Goal: Transaction & Acquisition: Book appointment/travel/reservation

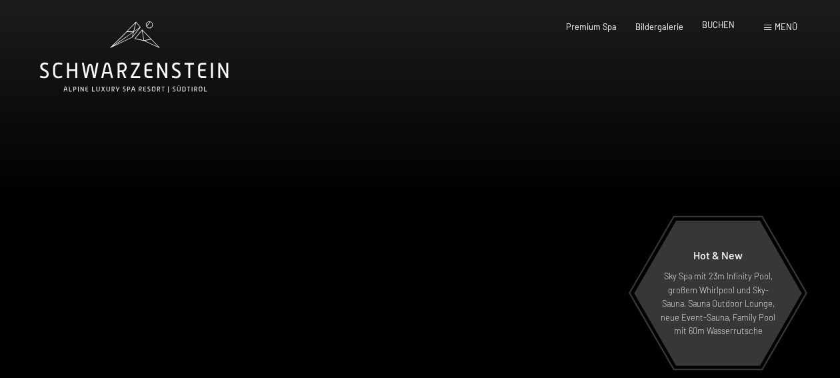
click at [714, 27] on span "BUCHEN" at bounding box center [718, 24] width 33 height 11
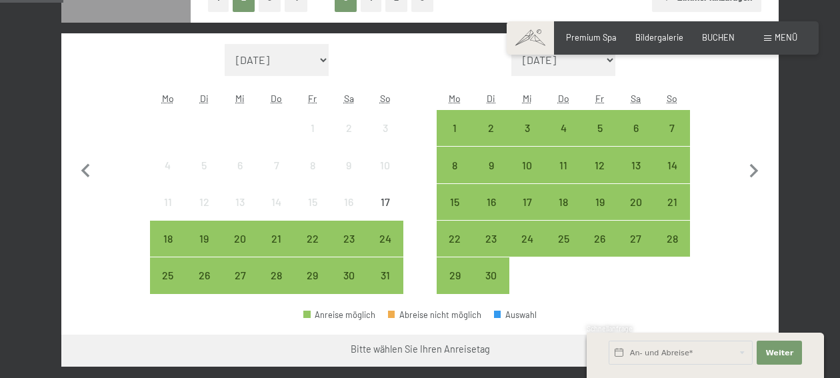
scroll to position [351, 0]
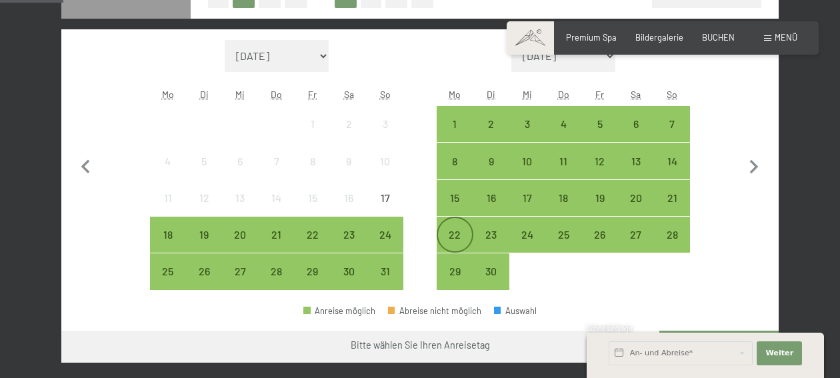
click at [455, 237] on div "22" at bounding box center [454, 245] width 33 height 33
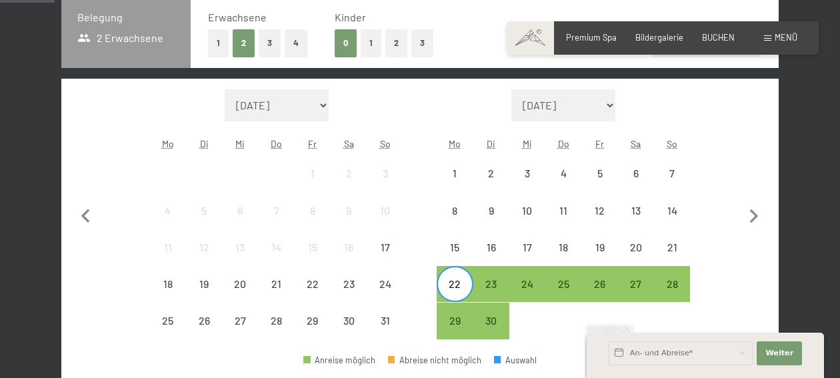
scroll to position [299, 0]
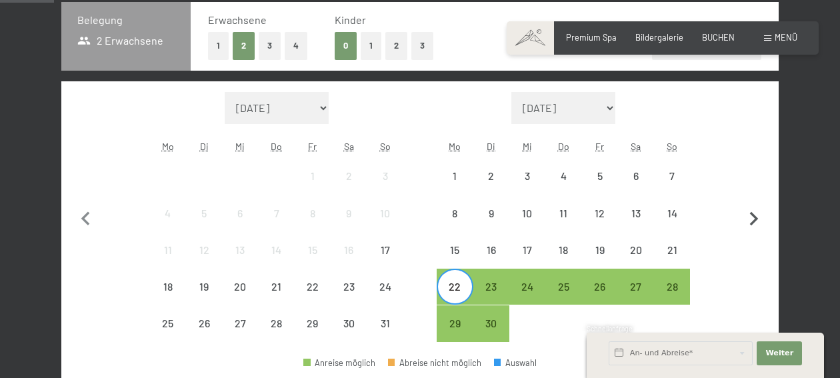
click at [752, 219] on icon "button" at bounding box center [754, 219] width 28 height 28
select select "2025-09-01"
select select "2025-10-01"
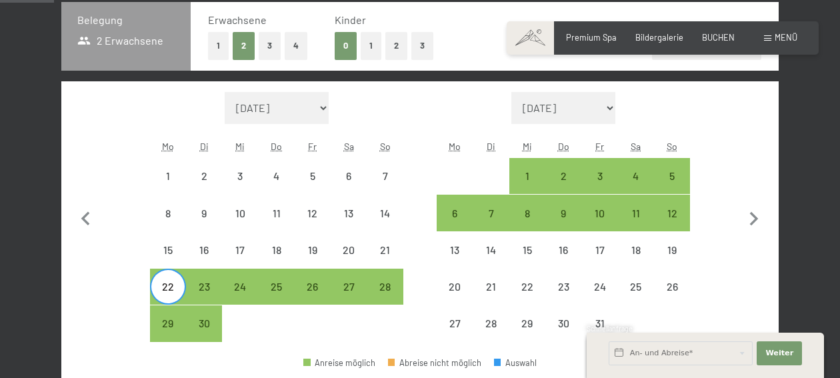
select select "2025-09-01"
select select "2025-10-01"
click at [568, 185] on div "2" at bounding box center [562, 187] width 33 height 33
select select "2025-09-01"
select select "2025-10-01"
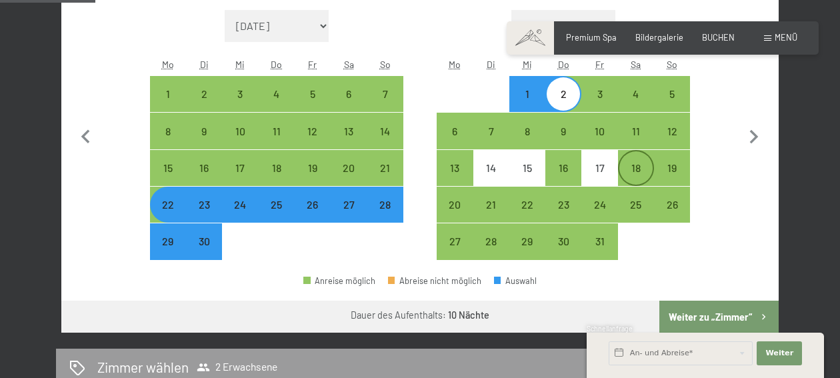
scroll to position [384, 0]
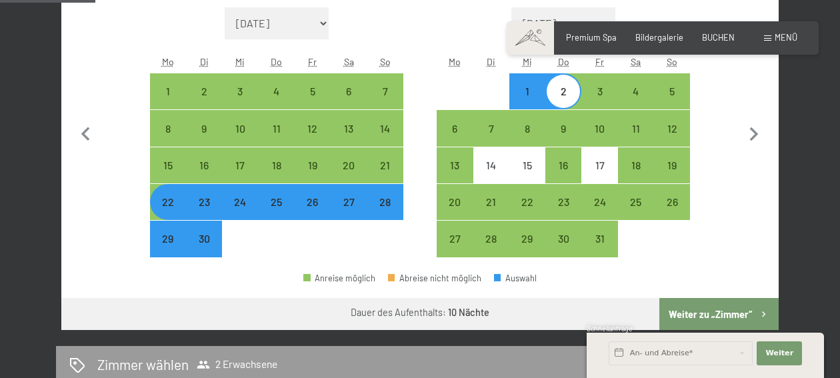
click at [716, 319] on button "Weiter zu „Zimmer“" at bounding box center [718, 314] width 119 height 32
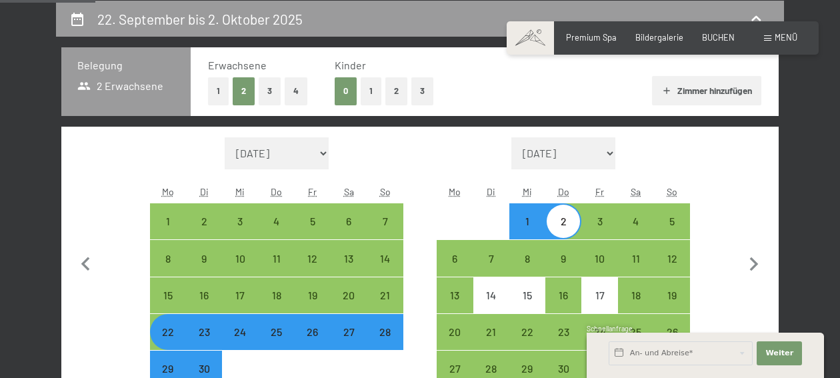
select select "2025-09-01"
select select "2025-10-01"
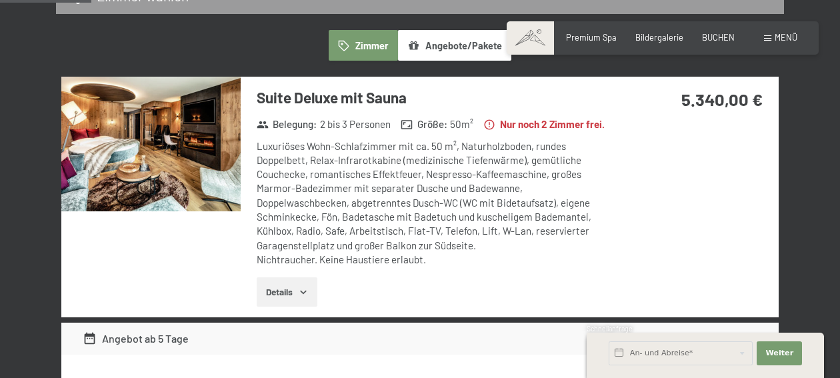
scroll to position [335, 0]
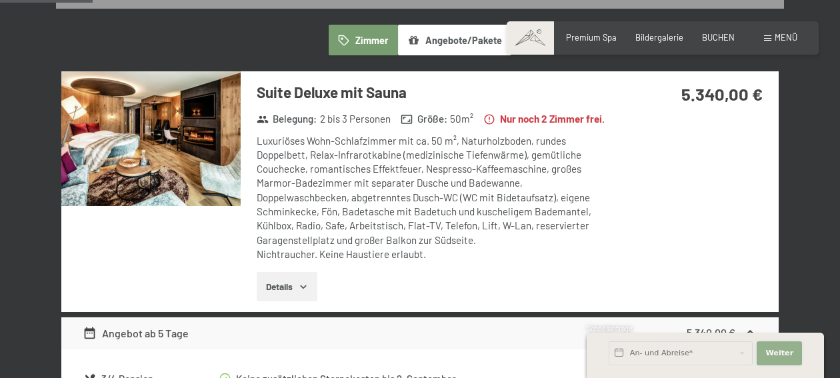
click at [778, 358] on span "Weiter" at bounding box center [779, 353] width 28 height 11
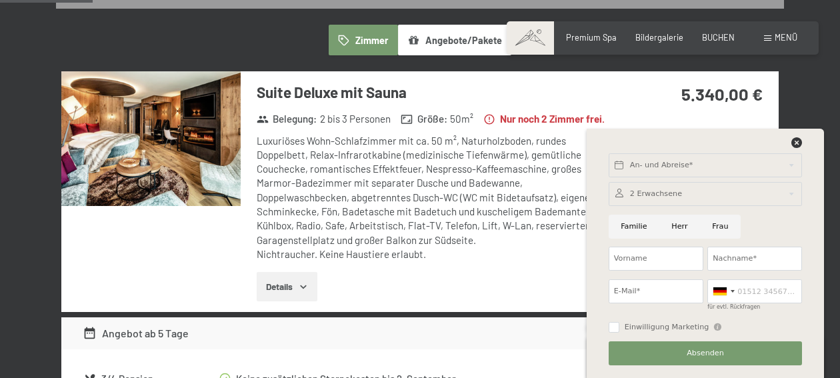
click at [501, 262] on div "Luxuriöses Wohn-Schlafzimmer mit ca. 50 m², Naturholzboden, rundes Doppelbett, …" at bounding box center [437, 198] width 361 height 128
click at [500, 262] on div "Luxuriöses Wohn-Schlafzimmer mit ca. 50 m², Naturholzboden, rundes Doppelbett, …" at bounding box center [437, 198] width 361 height 128
click at [794, 141] on icon at bounding box center [796, 142] width 11 height 11
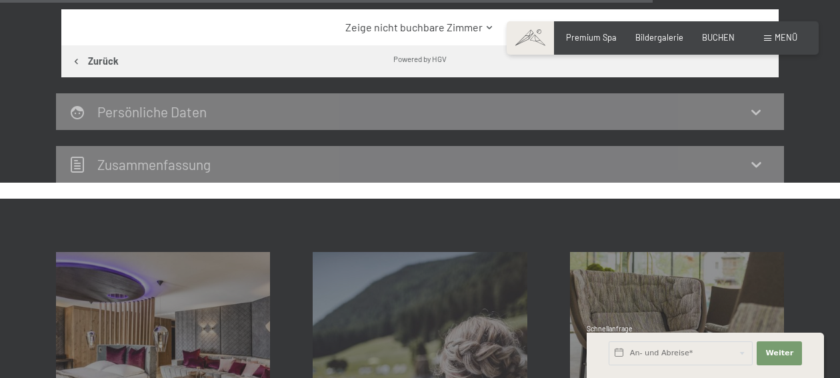
scroll to position [2338, 0]
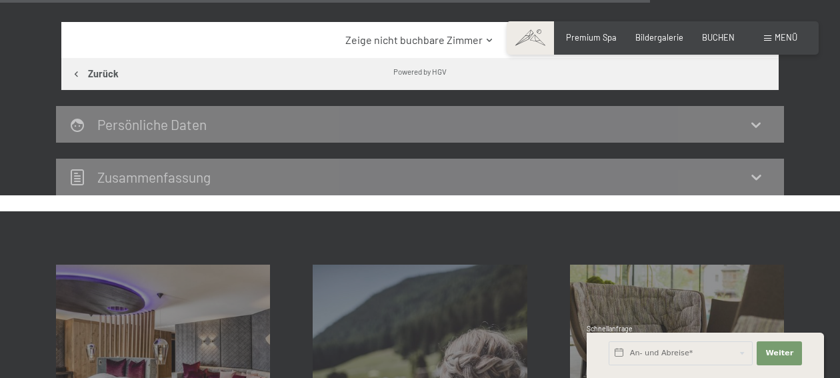
click at [489, 45] on icon at bounding box center [490, 40] width 10 height 10
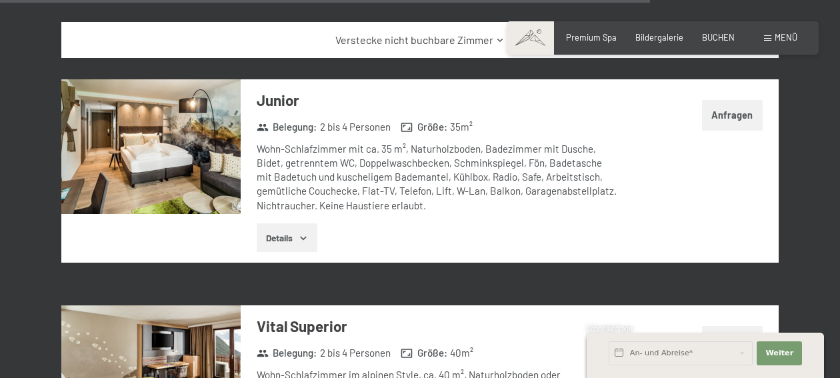
click at [813, 256] on div "22. September bis 2. Oktober 2025 Zimmer wählen 2 Erwachsene Zimmer Angebote/Pa…" at bounding box center [420, 28] width 808 height 4222
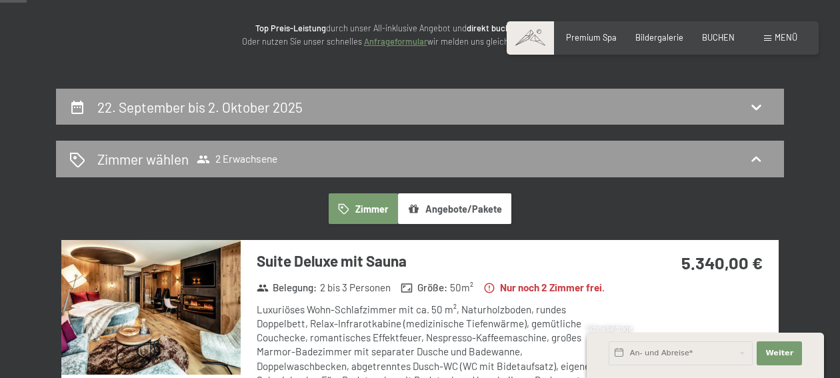
scroll to position [169, 0]
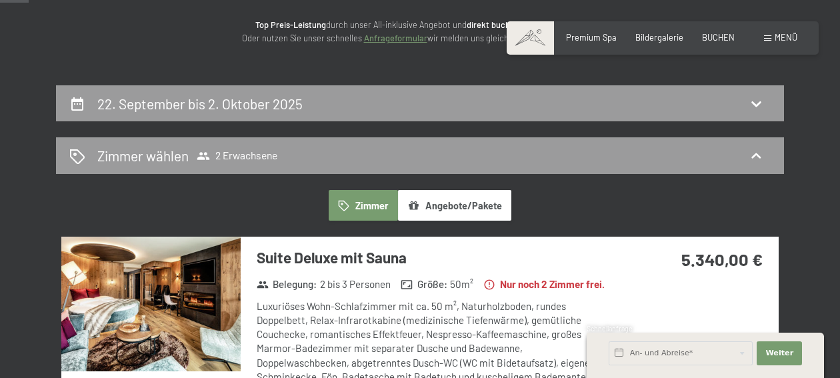
click at [363, 205] on button "Zimmer" at bounding box center [363, 205] width 69 height 31
click at [463, 209] on button "Angebote/Pakete" at bounding box center [454, 205] width 113 height 31
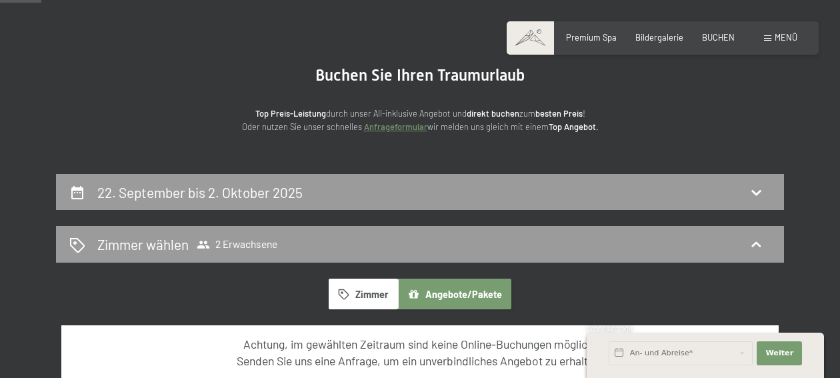
scroll to position [0, 0]
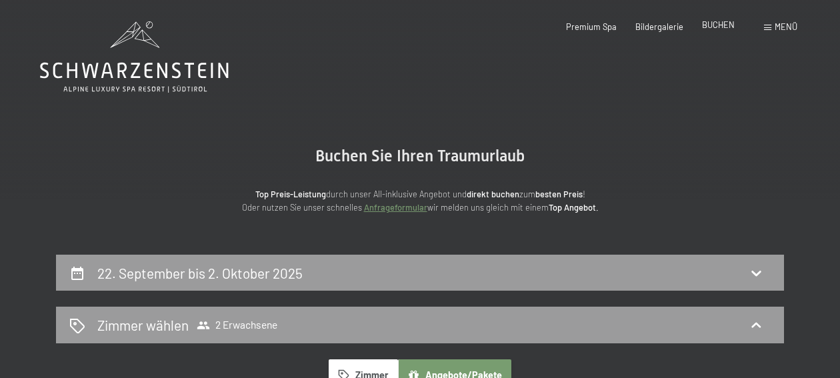
click at [720, 26] on span "BUCHEN" at bounding box center [718, 24] width 33 height 11
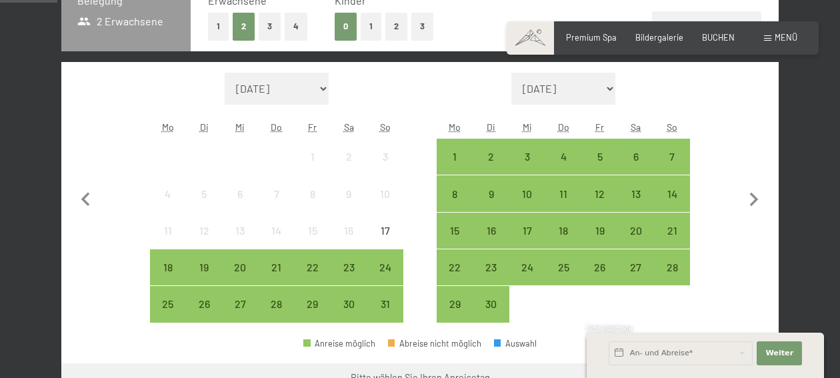
scroll to position [327, 0]
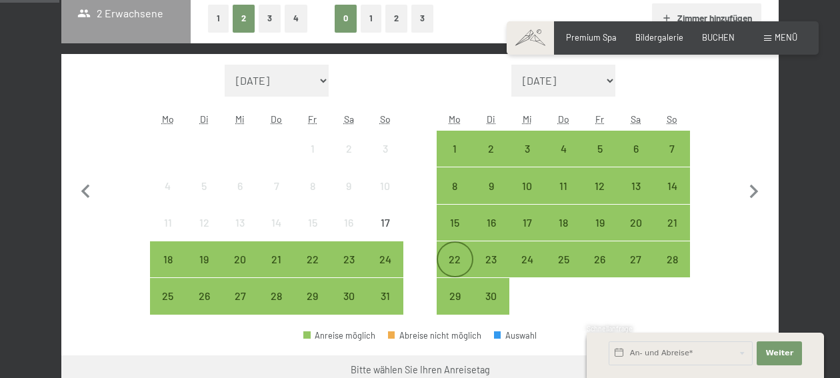
click at [454, 262] on div "22" at bounding box center [454, 270] width 33 height 33
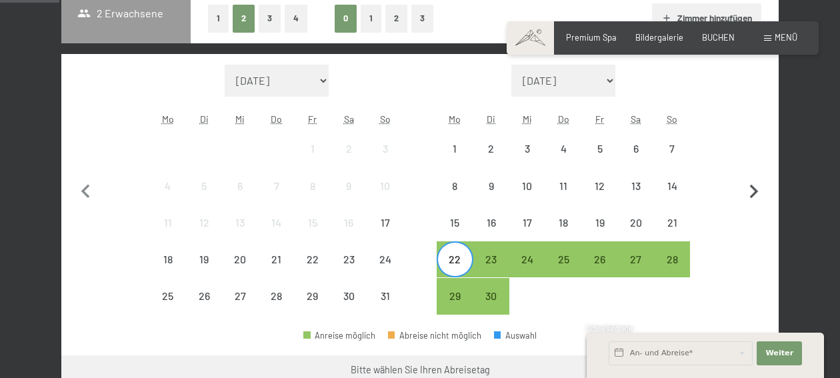
click at [751, 189] on icon "button" at bounding box center [754, 192] width 28 height 28
select select "2025-09-01"
select select "2025-10-01"
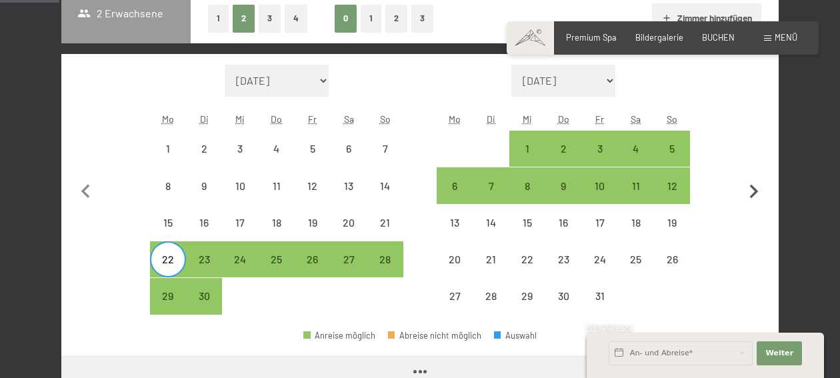
select select "2025-09-01"
select select "2025-10-01"
click at [560, 147] on div "2" at bounding box center [562, 159] width 33 height 33
select select "[DATE]"
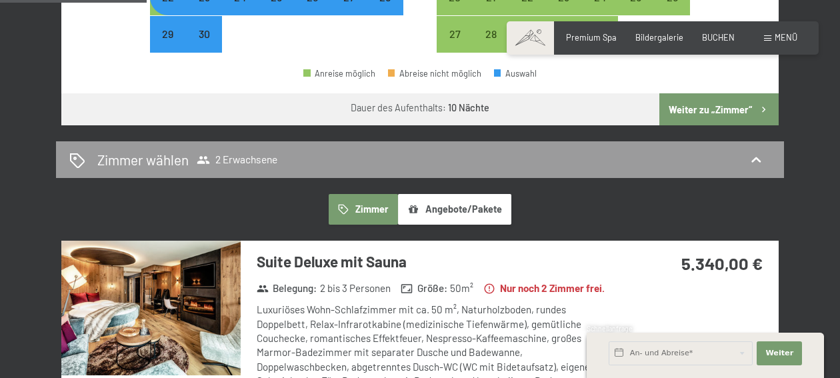
scroll to position [594, 0]
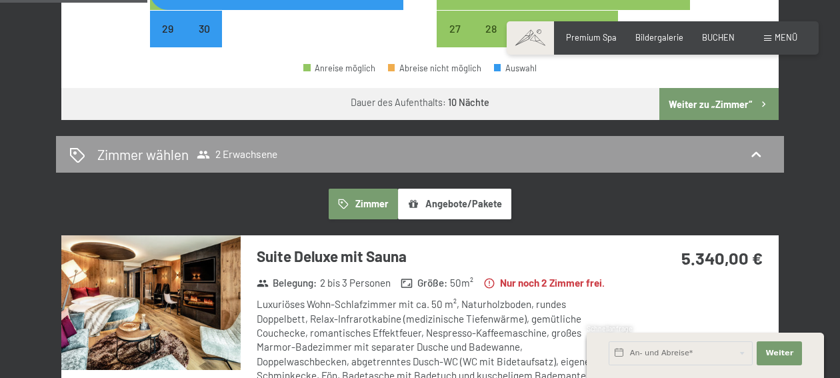
click at [722, 104] on button "Weiter zu „Zimmer“" at bounding box center [718, 104] width 119 height 32
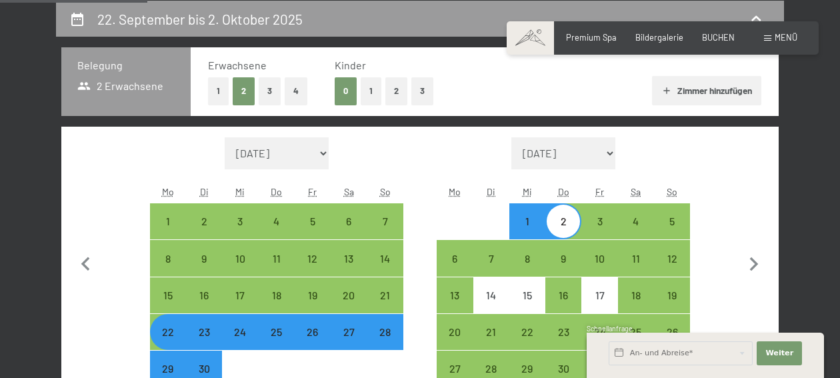
select select "[DATE]"
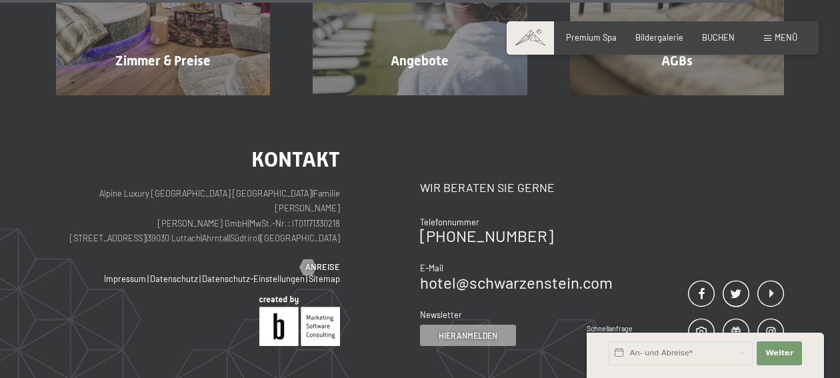
scroll to position [2724, 0]
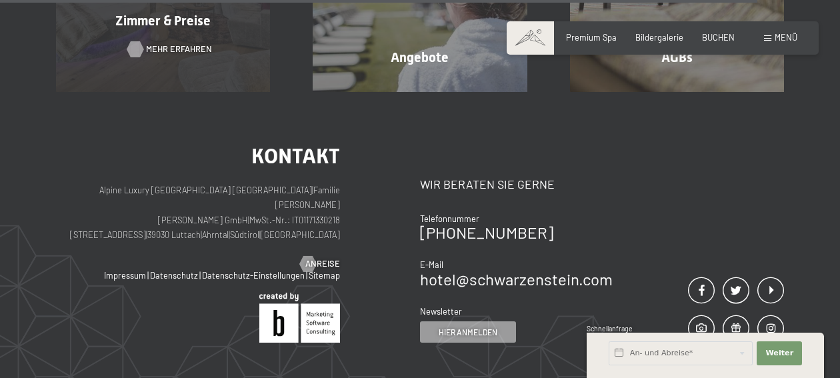
click at [175, 55] on span "Mehr erfahren" at bounding box center [179, 49] width 66 height 12
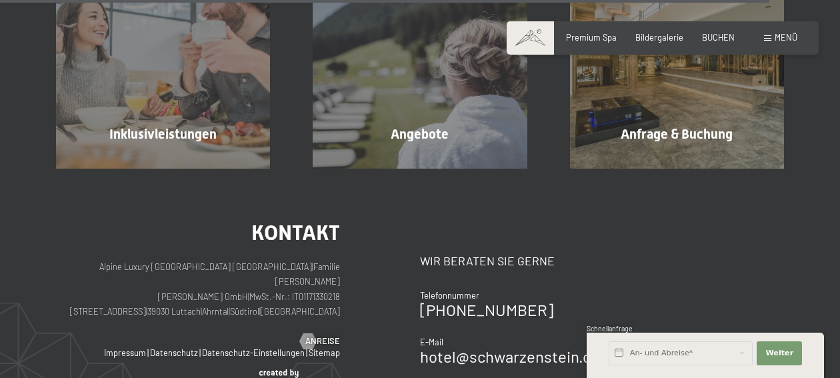
scroll to position [3198, 0]
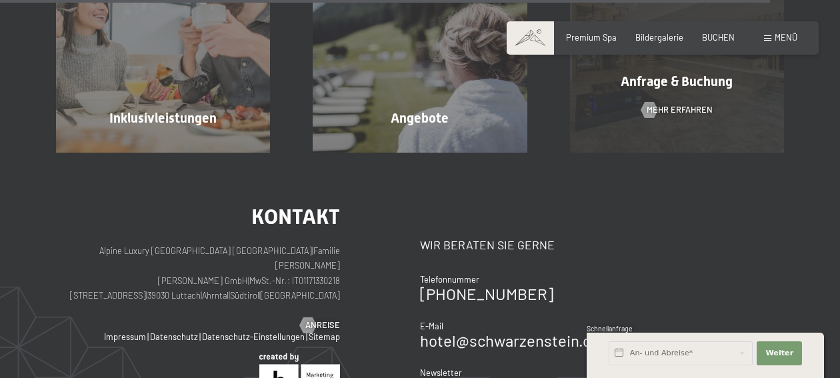
click at [666, 93] on div "Anfrage & Buchung Mehr erfahren" at bounding box center [676, 46] width 257 height 214
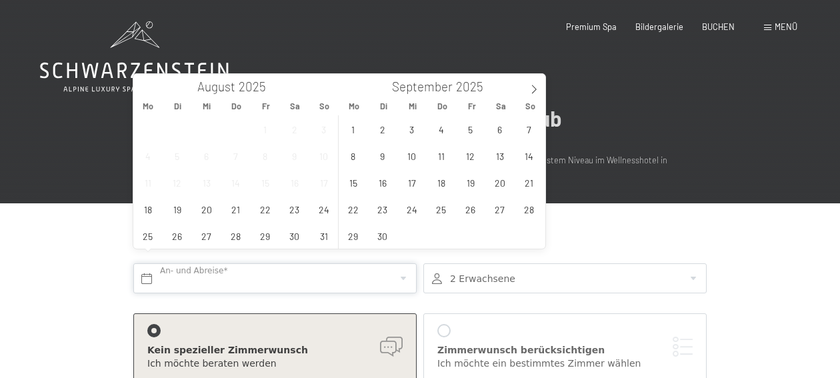
click at [193, 265] on input "text" at bounding box center [274, 278] width 283 height 30
click at [354, 211] on span "22" at bounding box center [353, 209] width 26 height 26
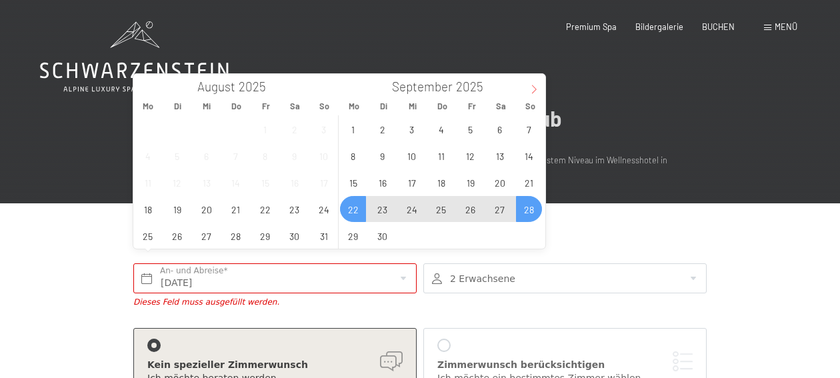
click at [533, 87] on icon at bounding box center [534, 89] width 5 height 9
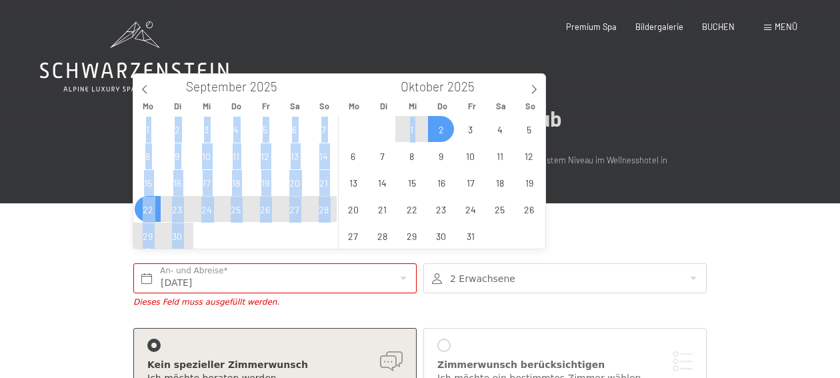
click at [439, 129] on span "2" at bounding box center [441, 129] width 26 height 26
type input "Mo. 22.09.2025 - Do. 02.10.2025"
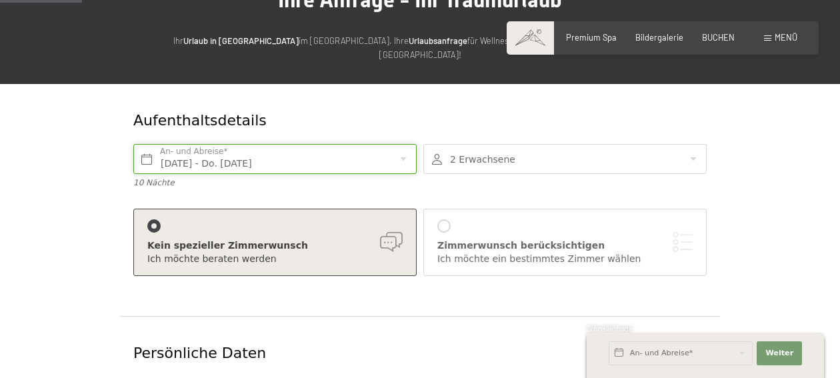
scroll to position [122, 0]
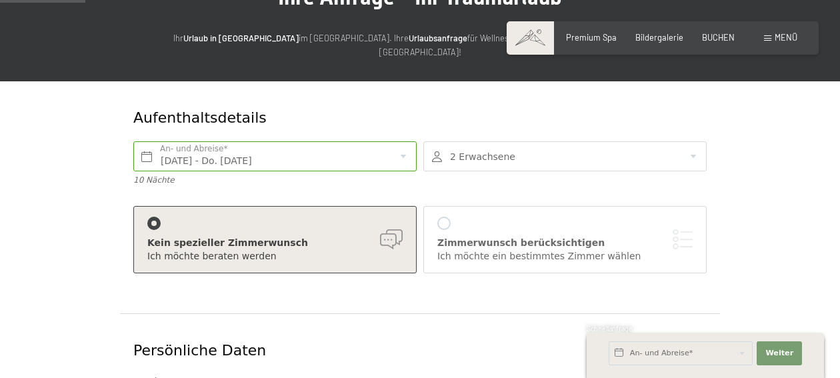
click at [387, 217] on div "Kein spezieller Zimmerwunsch Ich möchte beraten werden" at bounding box center [274, 240] width 255 height 46
click at [511, 237] on div "Zimmerwunsch berücksichtigen" at bounding box center [564, 243] width 255 height 13
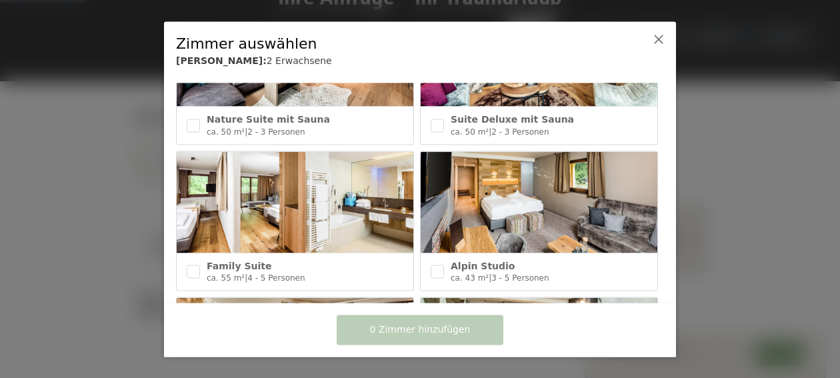
scroll to position [391, 0]
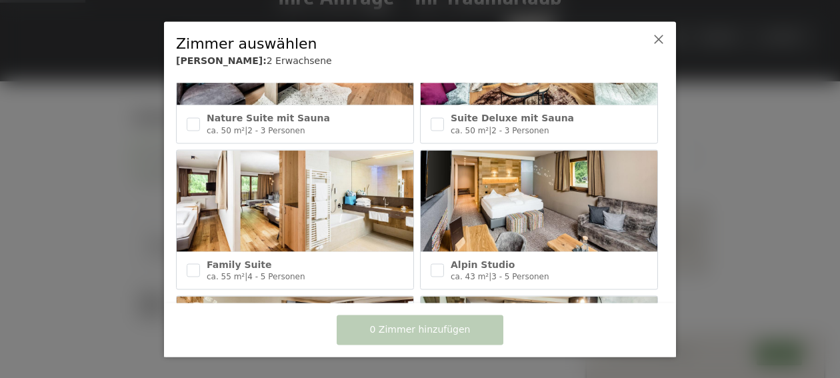
click at [535, 221] on img at bounding box center [539, 200] width 237 height 101
checkbox input "true"
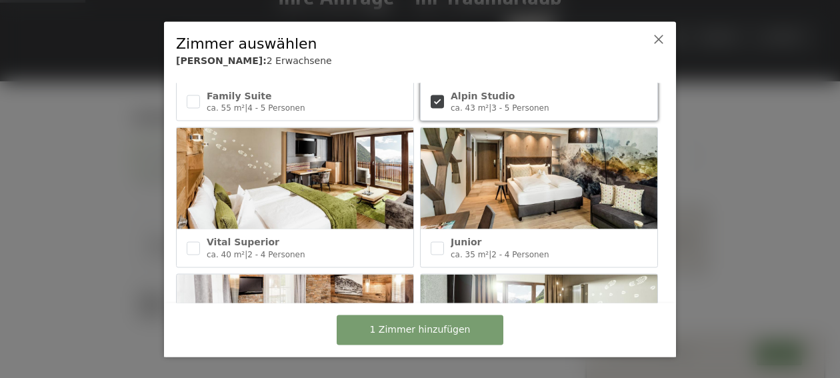
scroll to position [559, 0]
click at [197, 251] on input "checkbox" at bounding box center [193, 247] width 13 height 13
checkbox input "true"
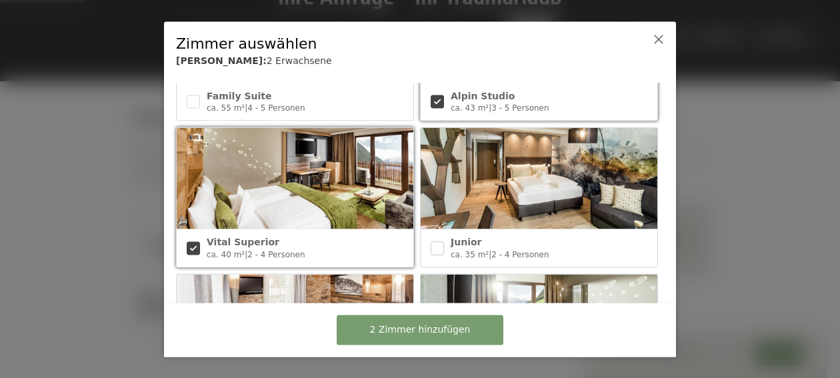
click at [438, 245] on input "checkbox" at bounding box center [437, 247] width 13 height 13
checkbox input "true"
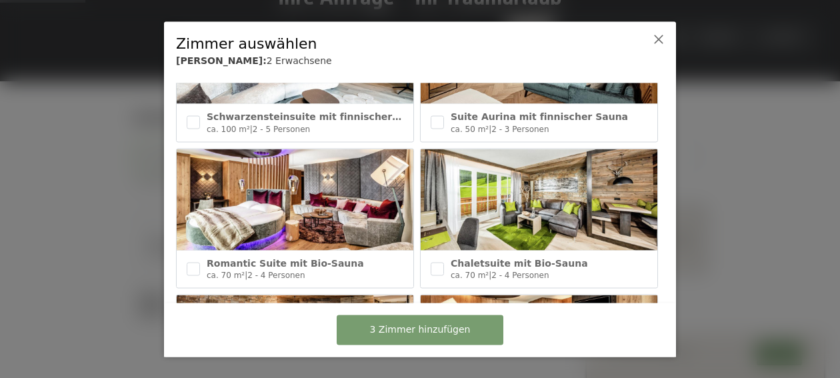
scroll to position [95, 0]
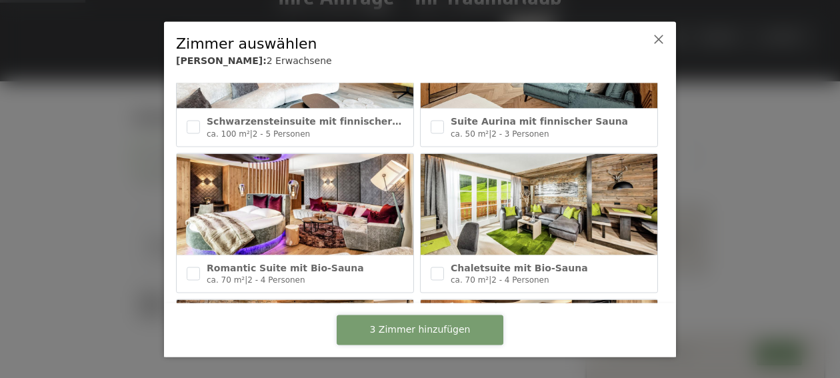
click at [435, 327] on span "3 Zimmer hinzufügen" at bounding box center [420, 329] width 101 height 13
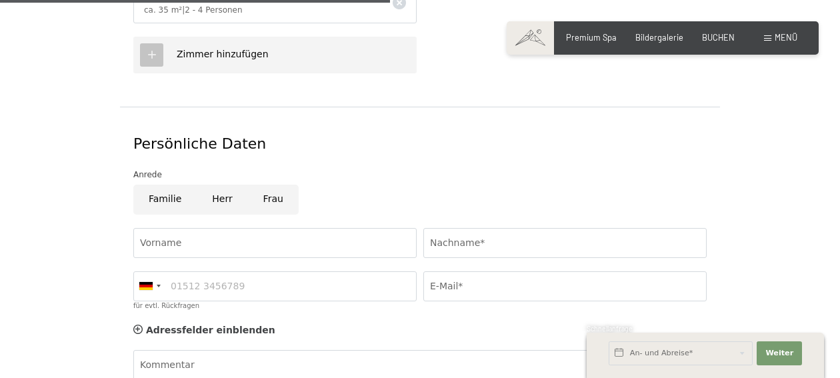
scroll to position [744, 0]
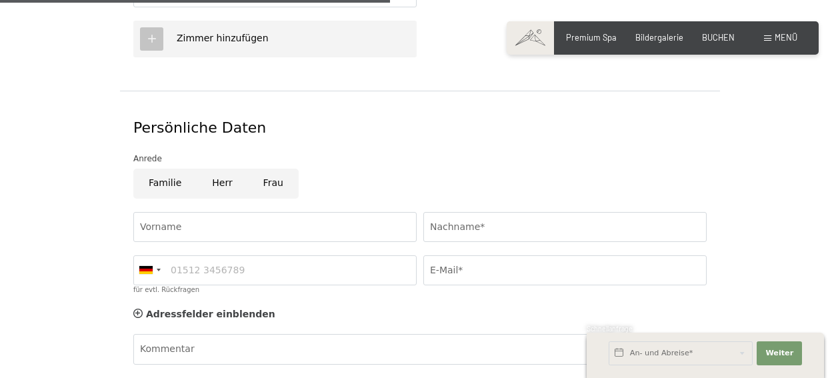
click at [163, 169] on input "Familie" at bounding box center [164, 184] width 63 height 30
radio input "true"
click at [151, 215] on input "Vorname" at bounding box center [274, 227] width 283 height 30
type input "Christoph Walter"
type input "Sigrist"
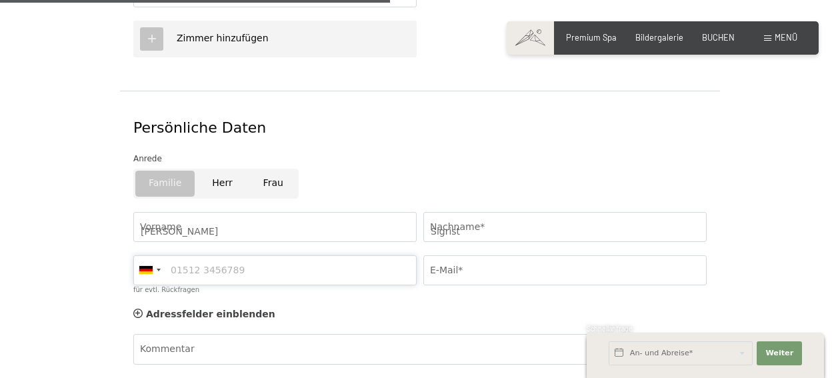
type input "0792759616"
type input "christof.sigrist@gmail.com"
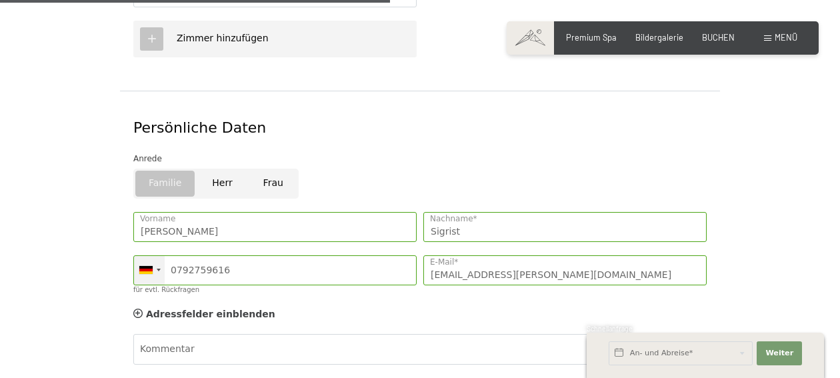
click at [157, 259] on div at bounding box center [149, 270] width 31 height 29
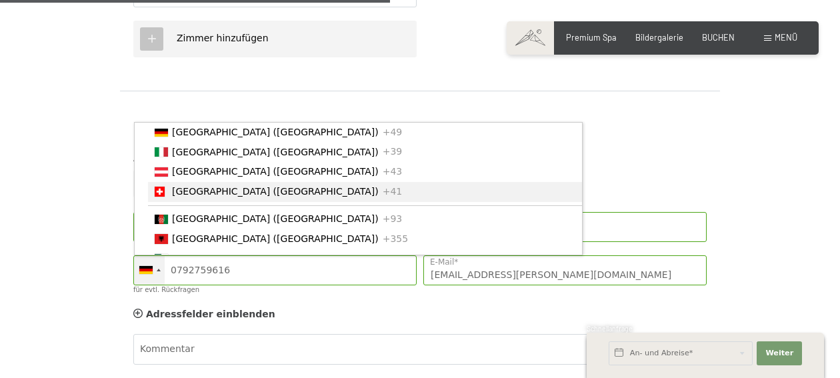
click at [215, 186] on span "[GEOGRAPHIC_DATA] ([GEOGRAPHIC_DATA])" at bounding box center [275, 191] width 207 height 11
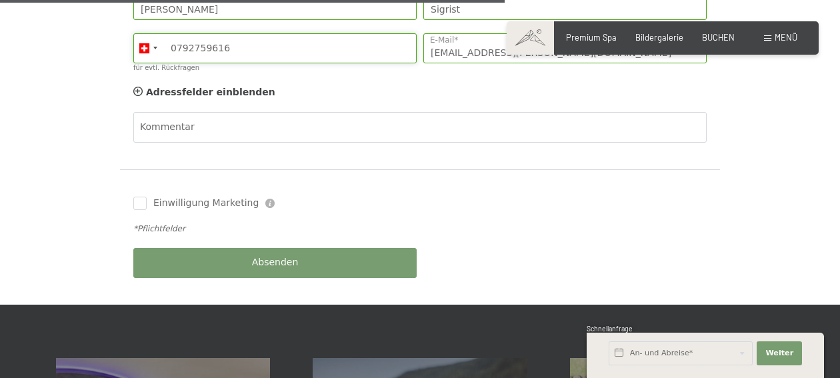
scroll to position [968, 0]
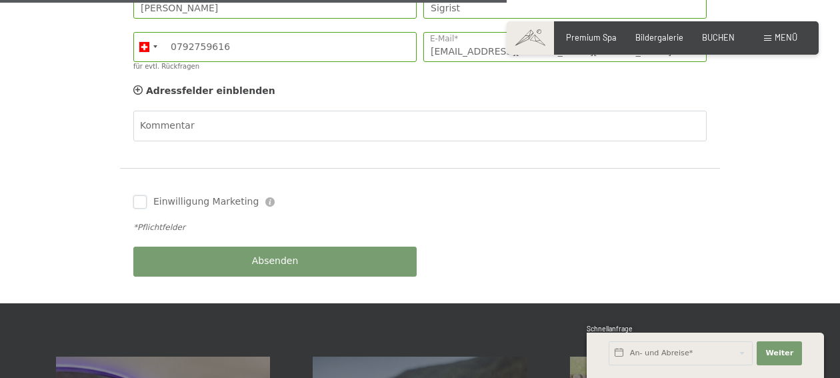
click at [143, 195] on input "Einwilligung Marketing" at bounding box center [139, 201] width 13 height 13
checkbox input "true"
click at [271, 255] on span "Absenden" at bounding box center [275, 261] width 47 height 13
